Goal: Task Accomplishment & Management: Use online tool/utility

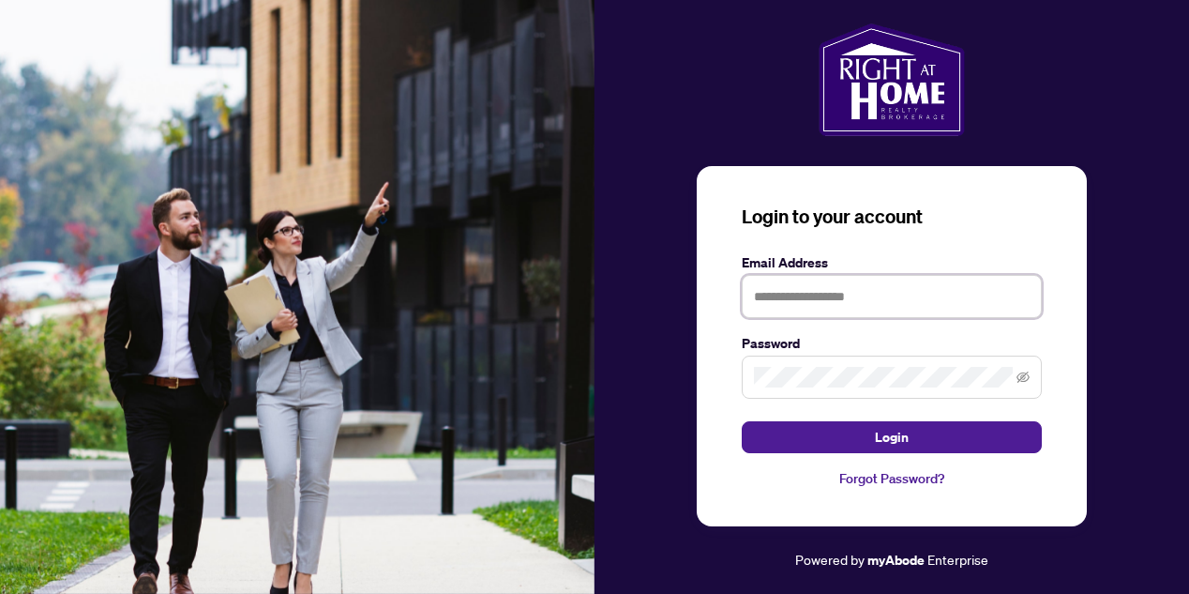
click at [770, 281] on input "text" at bounding box center [892, 296] width 300 height 43
type input "**********"
click at [742, 421] on button "Login" at bounding box center [892, 437] width 300 height 32
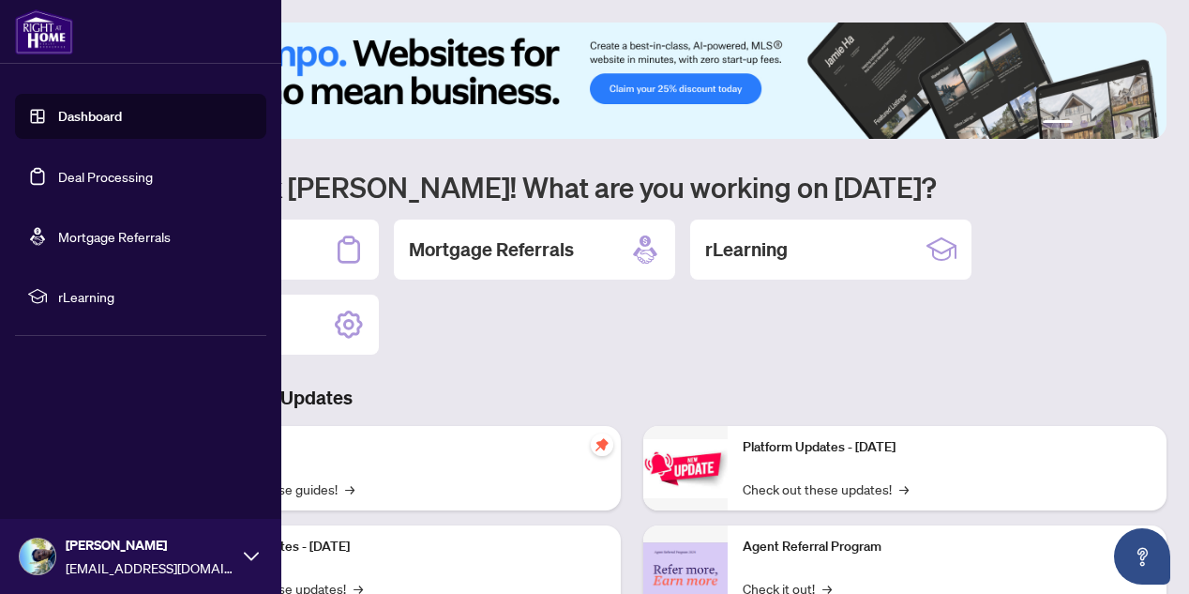
click at [92, 178] on link "Deal Processing" at bounding box center [105, 176] width 95 height 17
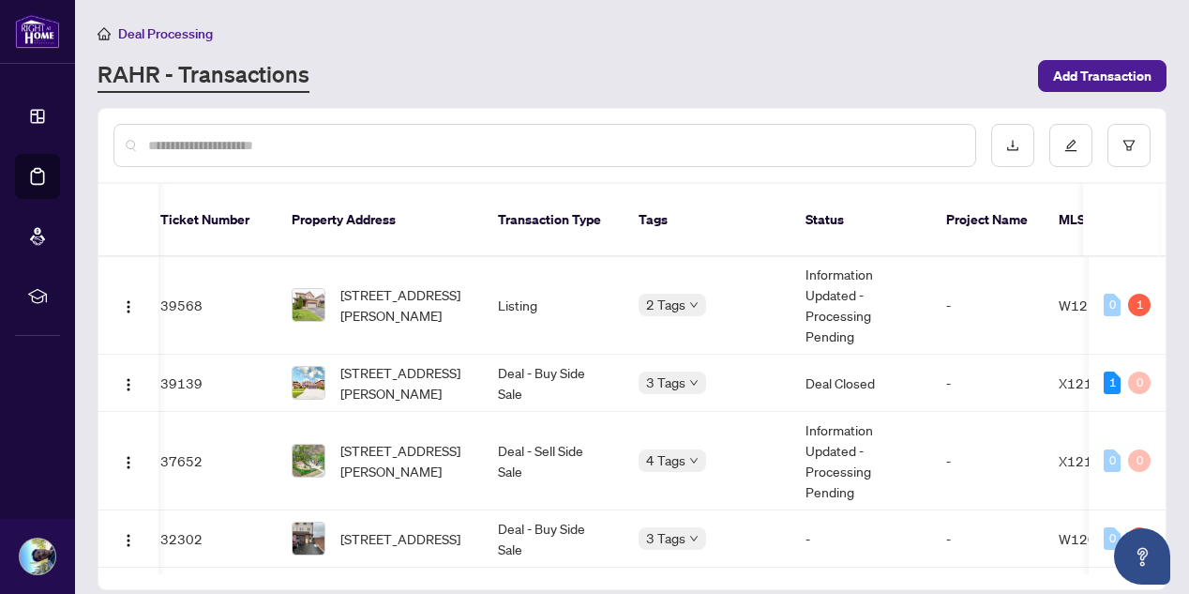
scroll to position [0, 13]
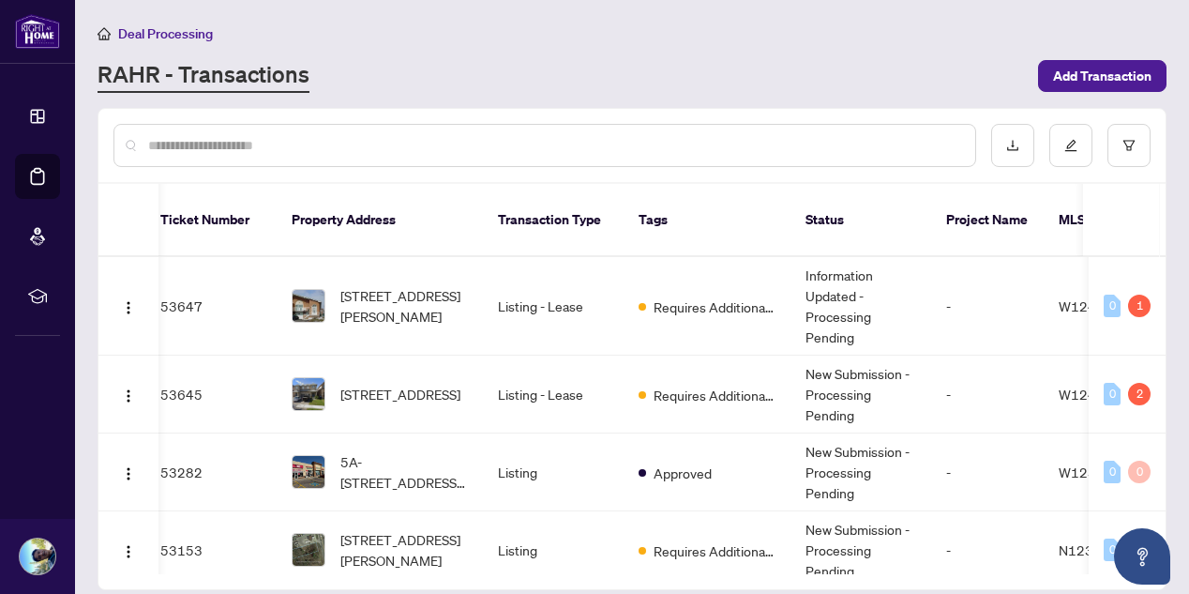
click at [420, 147] on input "text" at bounding box center [554, 145] width 812 height 21
